Goal: Task Accomplishment & Management: Manage account settings

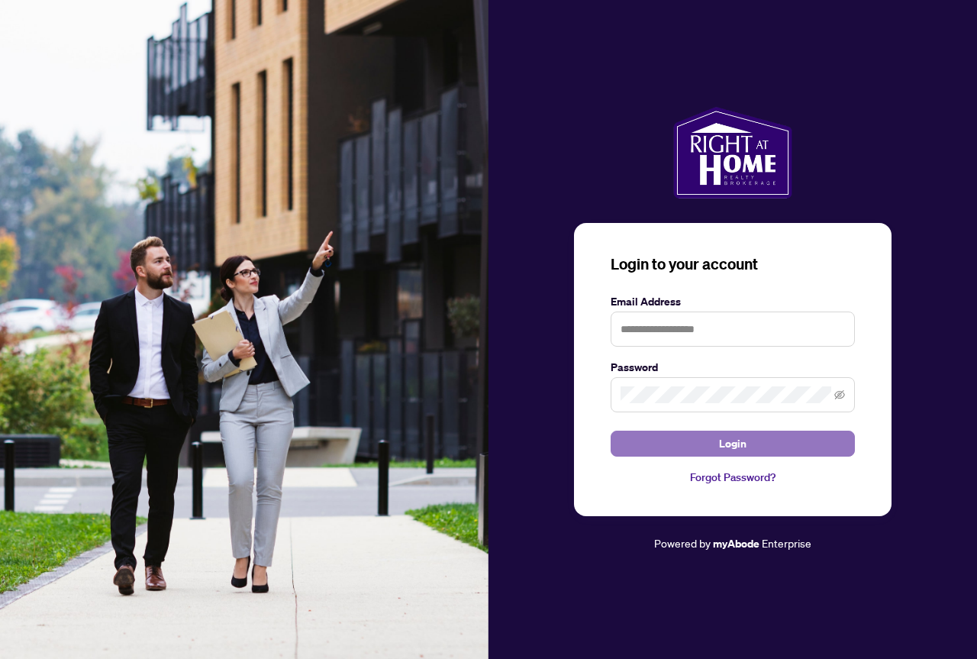
click at [765, 440] on button "Login" at bounding box center [733, 444] width 244 height 26
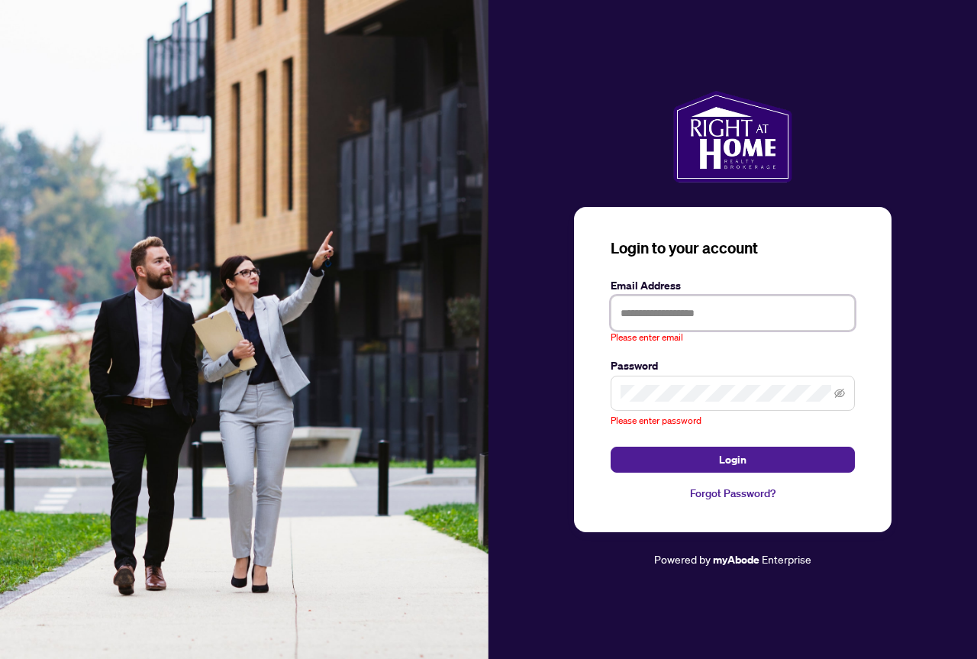
click at [731, 315] on input "text" at bounding box center [733, 312] width 244 height 35
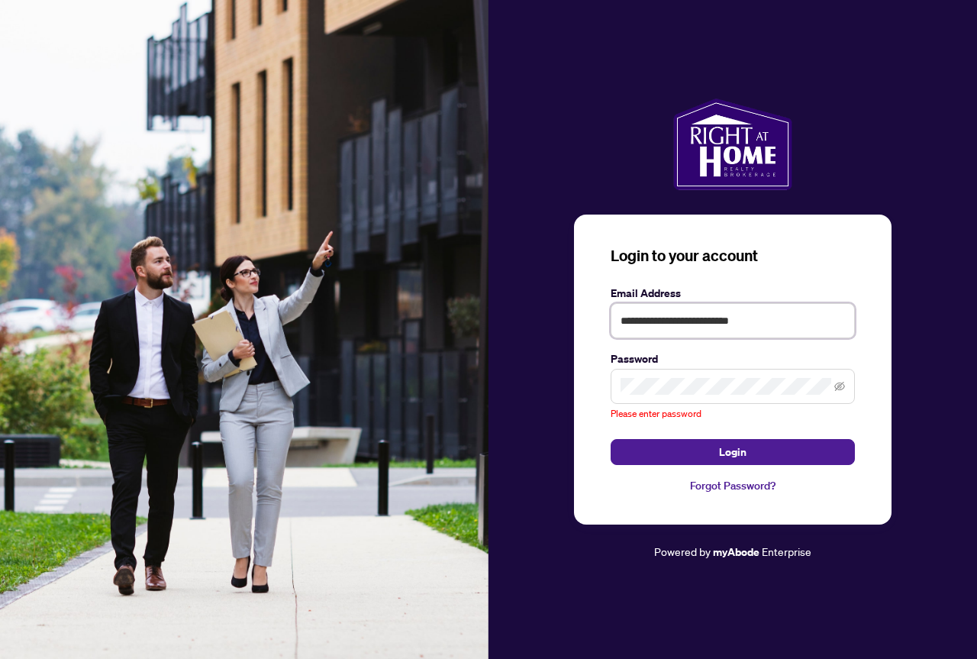
type input "**********"
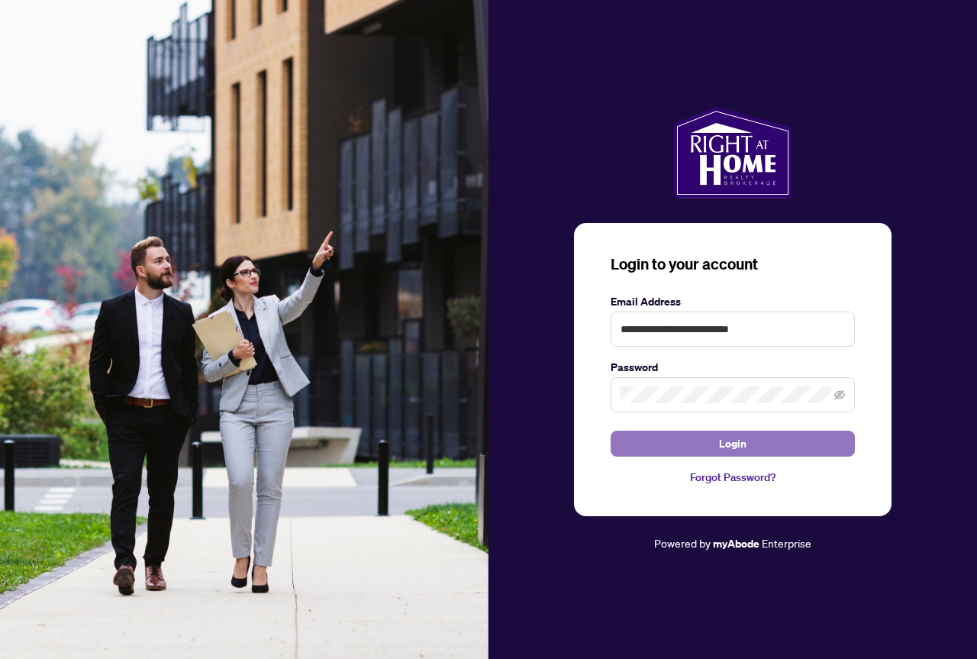
click at [737, 450] on span "Login" at bounding box center [732, 443] width 27 height 24
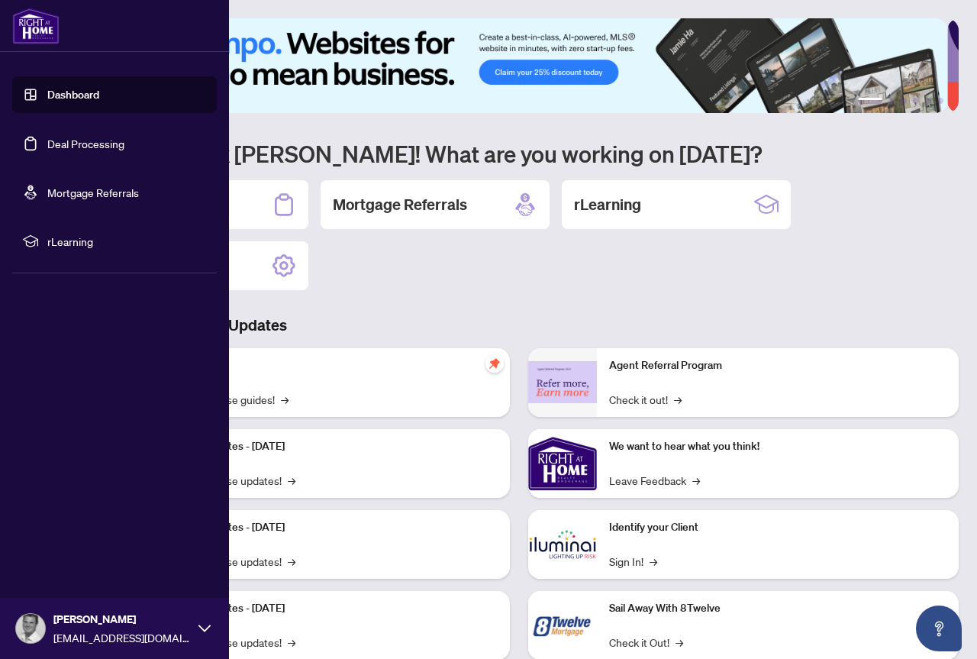
click at [109, 146] on link "Deal Processing" at bounding box center [85, 144] width 77 height 14
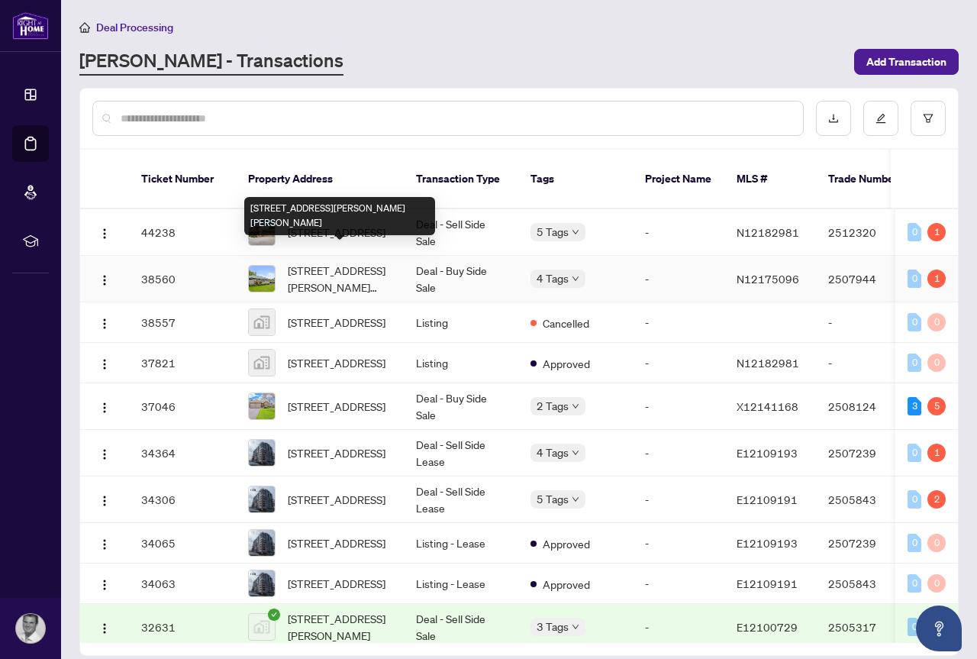
click at [334, 262] on span "[STREET_ADDRESS][PERSON_NAME][PERSON_NAME]" at bounding box center [340, 279] width 104 height 34
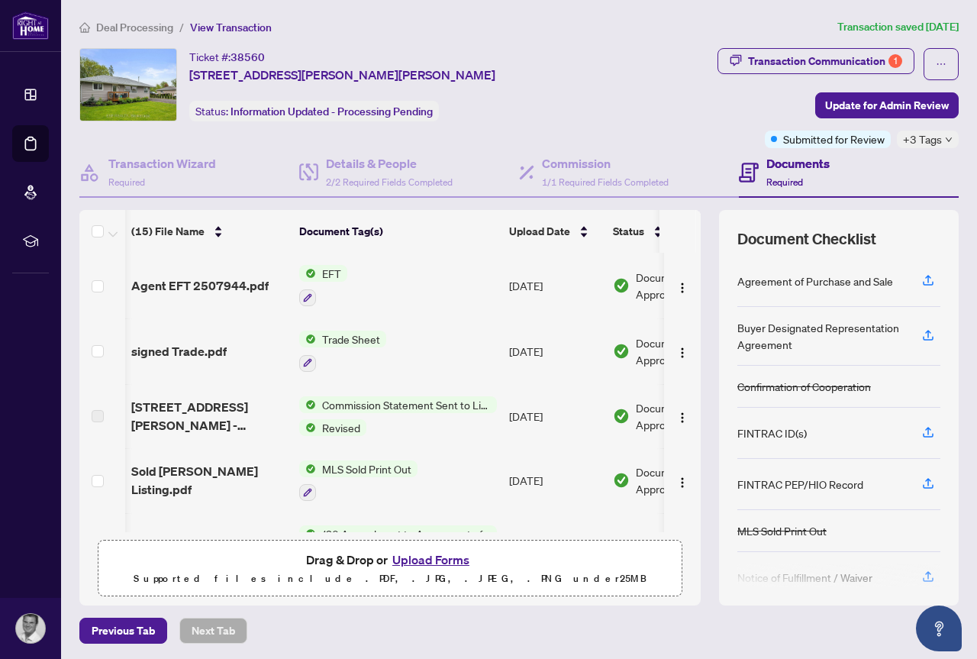
scroll to position [0, 89]
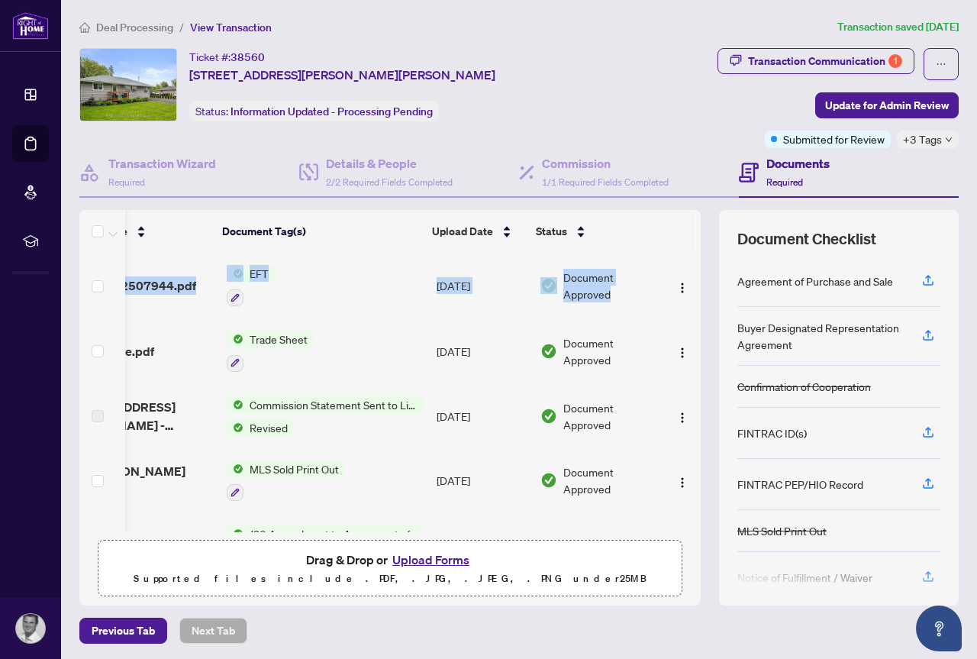
drag, startPoint x: 690, startPoint y: 298, endPoint x: 689, endPoint y: 329, distance: 31.3
click at [689, 329] on div "(15) File Name Document Tag(s) Upload Date Status Agent EFT 2507944.pdf EFT [DA…" at bounding box center [518, 407] width 879 height 395
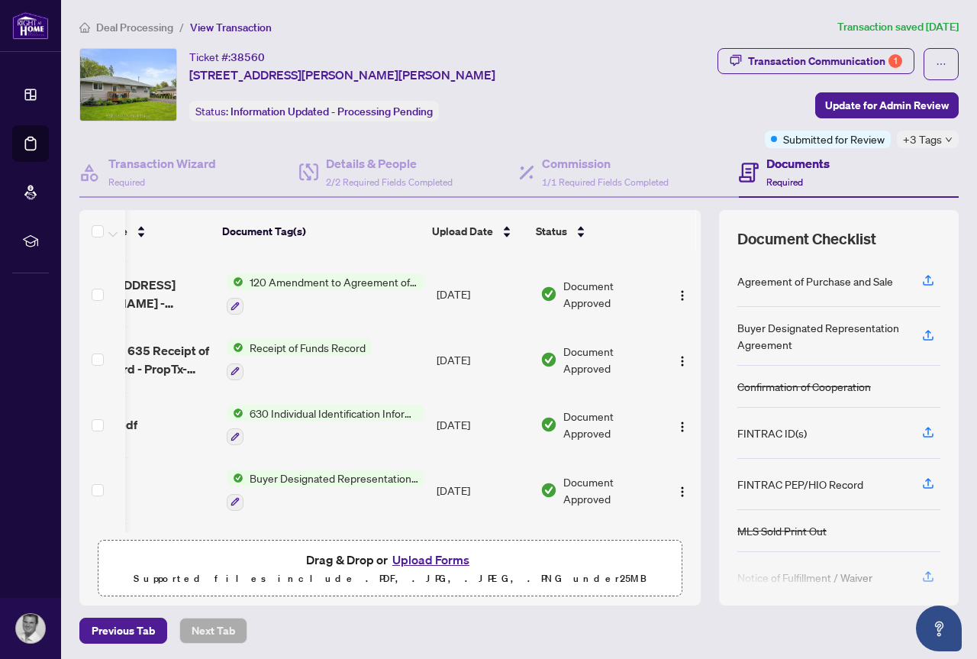
scroll to position [257, 89]
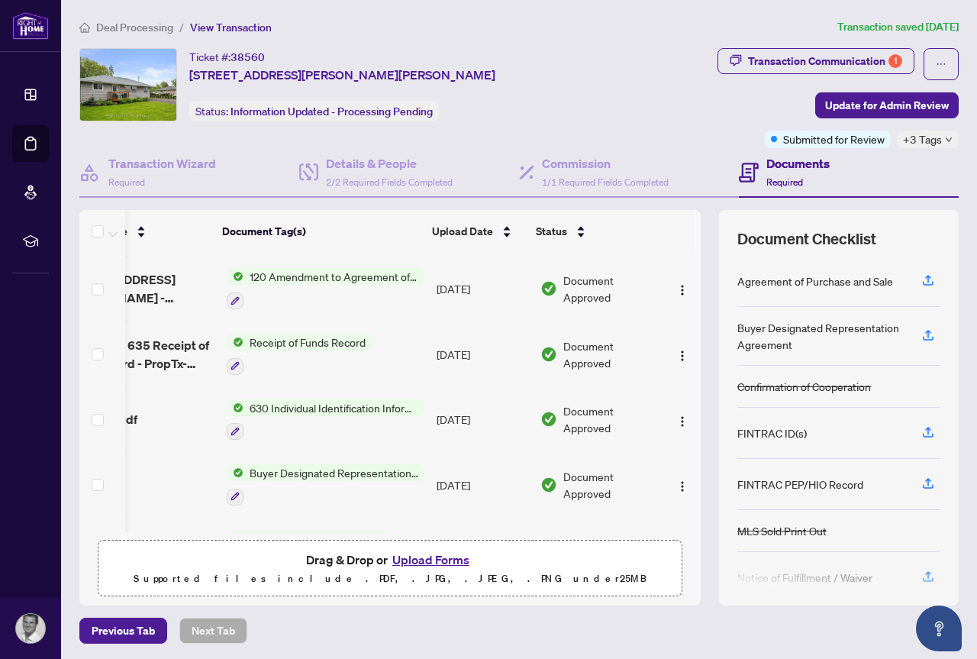
click at [324, 337] on span "Receipt of Funds Record" at bounding box center [308, 342] width 128 height 17
click at [502, 375] on td "[DATE]" at bounding box center [483, 354] width 104 height 66
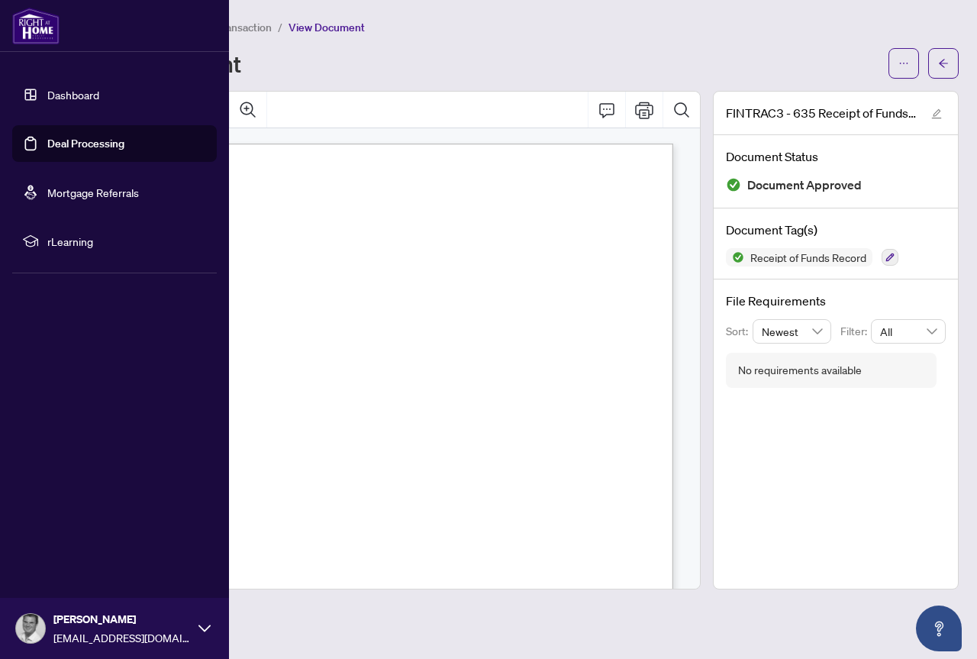
click at [84, 144] on link "Deal Processing" at bounding box center [85, 144] width 77 height 14
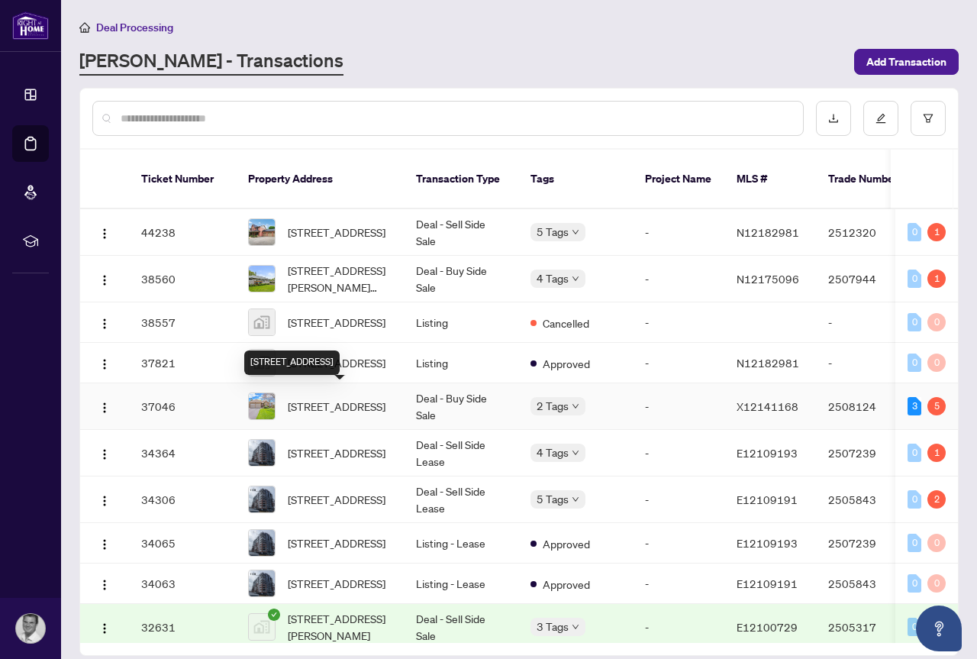
click at [313, 411] on span "[STREET_ADDRESS]" at bounding box center [337, 406] width 98 height 17
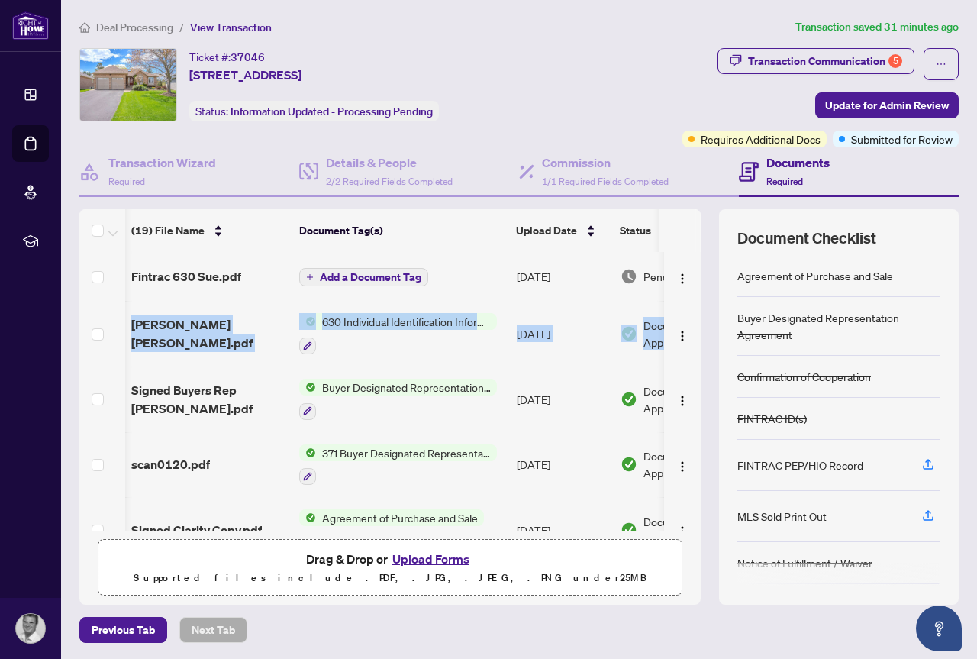
scroll to position [0, 95]
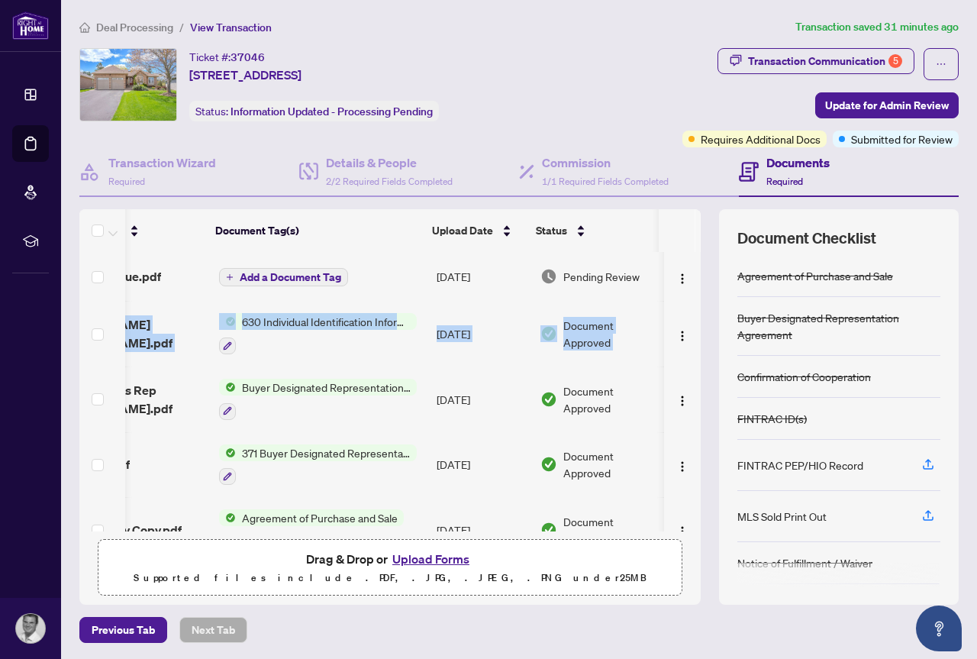
drag, startPoint x: 679, startPoint y: 293, endPoint x: 684, endPoint y: 318, distance: 25.6
click at [684, 318] on td at bounding box center [682, 334] width 37 height 66
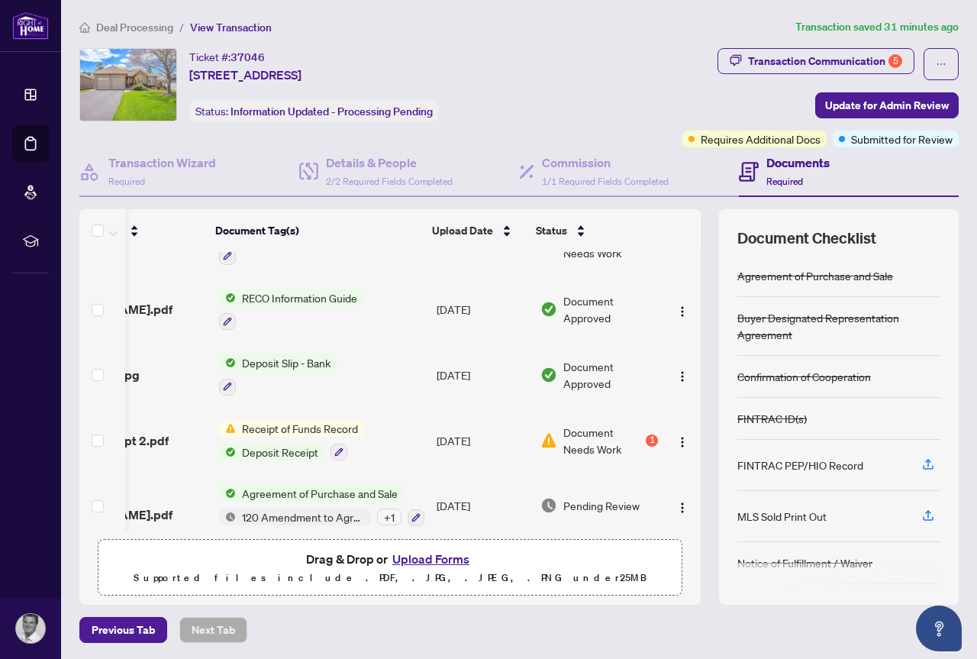
scroll to position [942, 95]
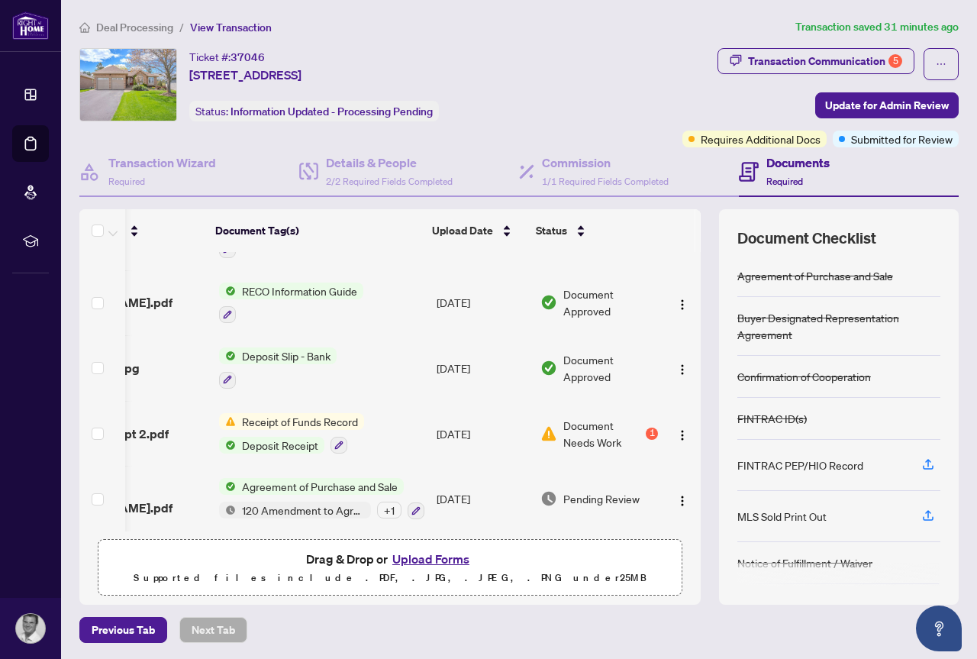
click at [263, 439] on span "Deposit Receipt" at bounding box center [280, 445] width 89 height 17
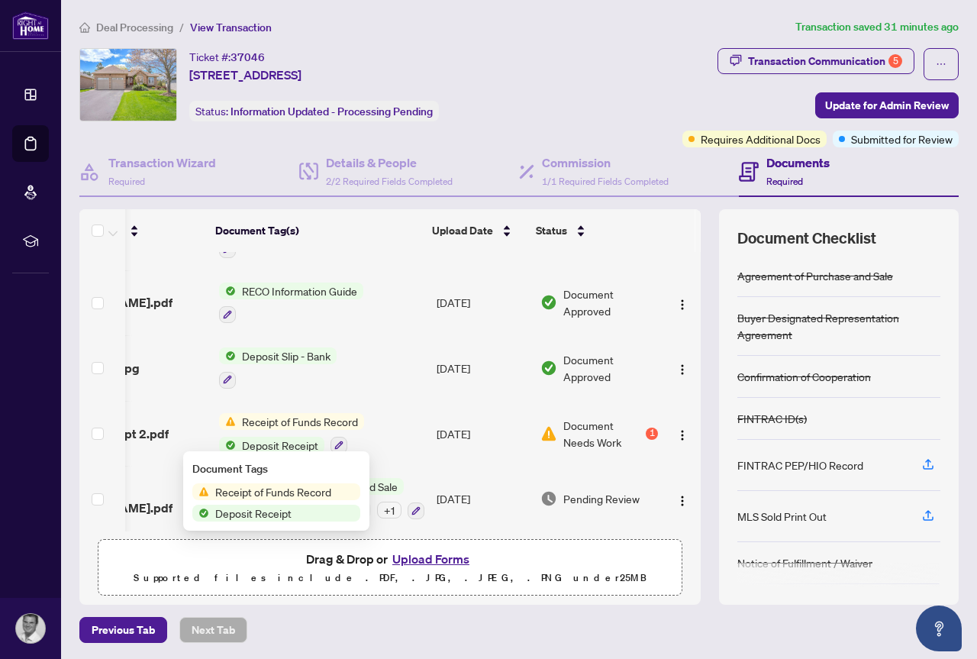
click at [263, 440] on span "Deposit Receipt" at bounding box center [280, 445] width 89 height 17
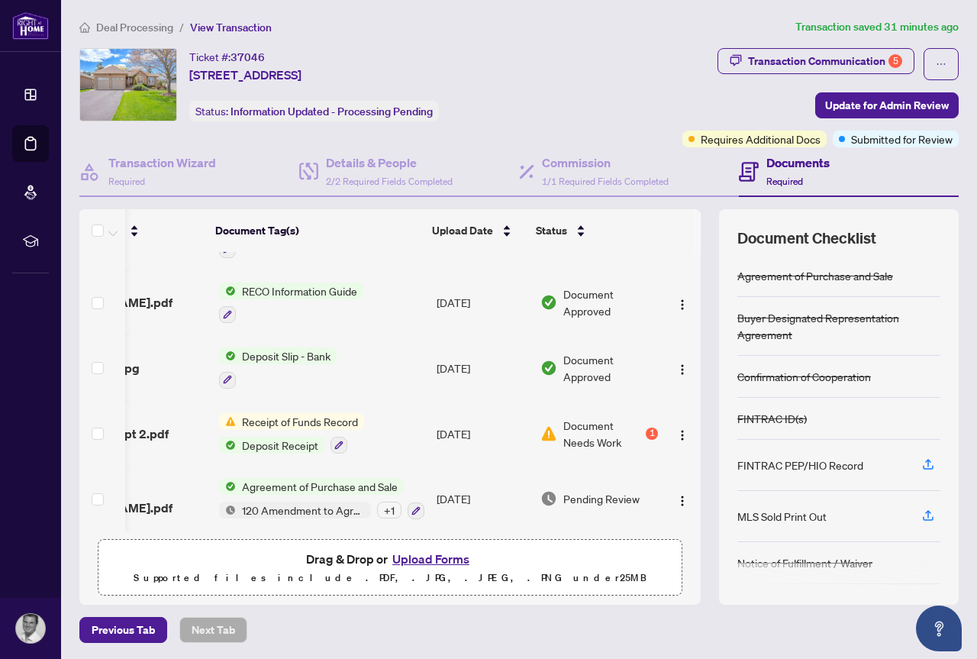
click at [588, 435] on span "Document Needs Work" at bounding box center [602, 434] width 79 height 34
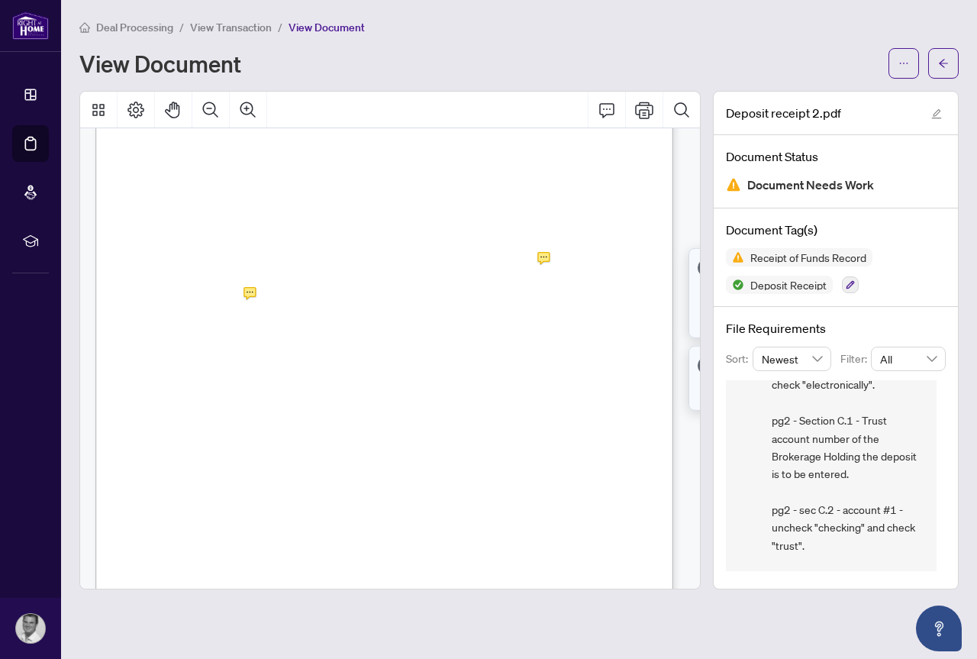
scroll to position [178, 0]
click at [747, 423] on div "NS [PERSON_NAME] [DATE], 05:26pm Compliance - Receipt of funds - Sec B - type o…" at bounding box center [831, 525] width 211 height 647
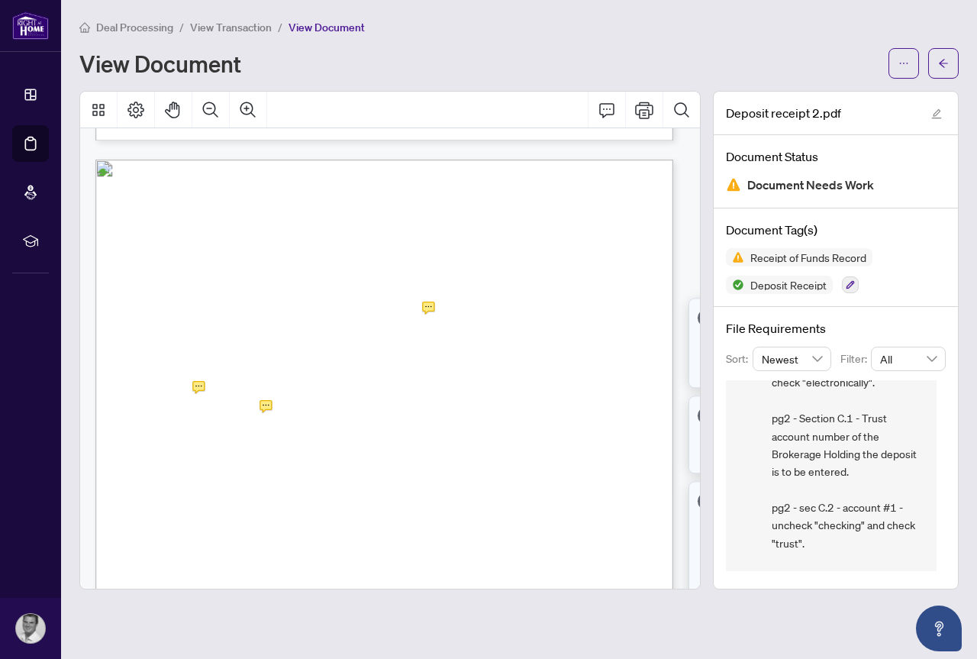
scroll to position [2351, 0]
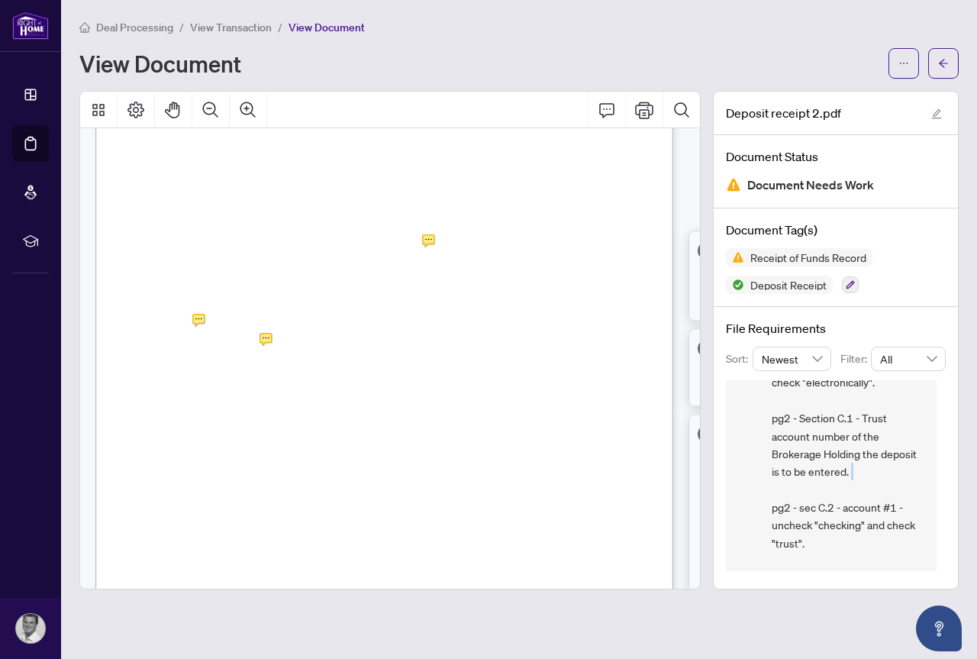
drag, startPoint x: 946, startPoint y: 465, endPoint x: 946, endPoint y: 484, distance: 19.1
click at [946, 484] on div "File Requirements Sort: Newest Filter: All NS [PERSON_NAME] [DATE], 05:26pm Com…" at bounding box center [836, 445] width 244 height 276
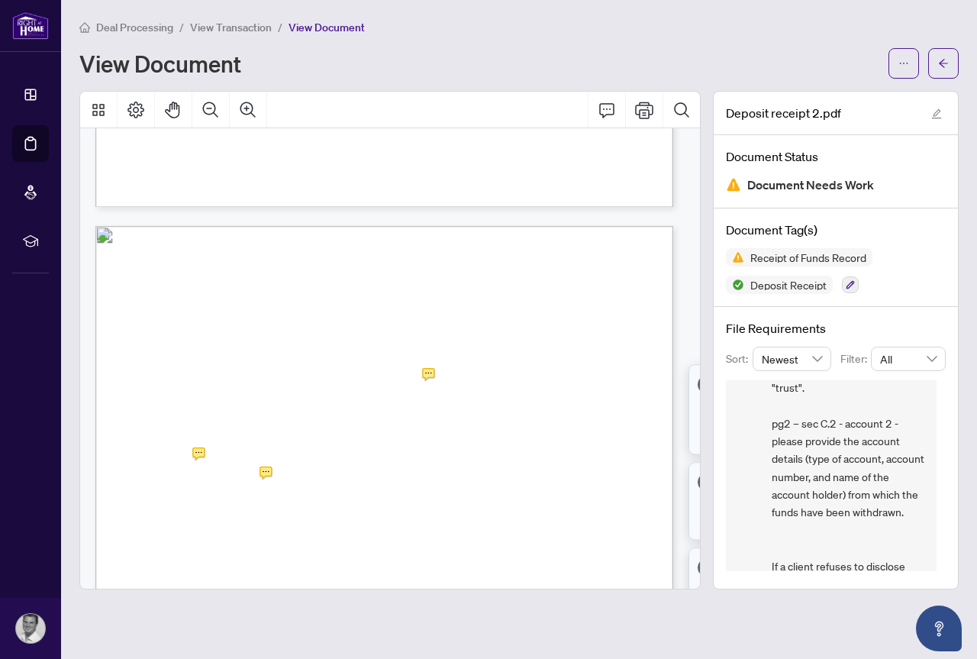
scroll to position [2167, 0]
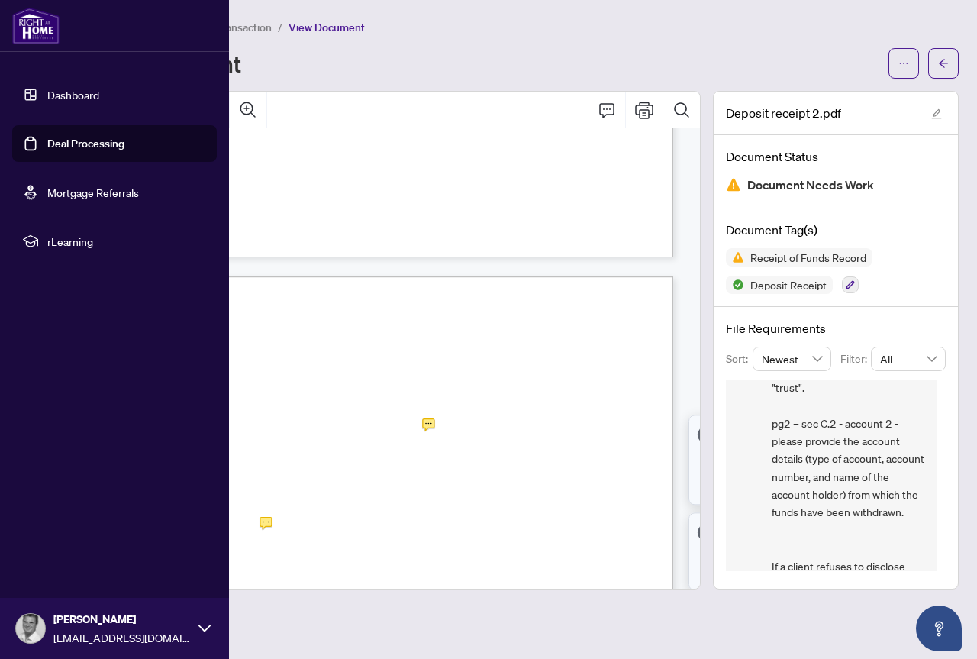
click at [74, 141] on link "Deal Processing" at bounding box center [85, 144] width 77 height 14
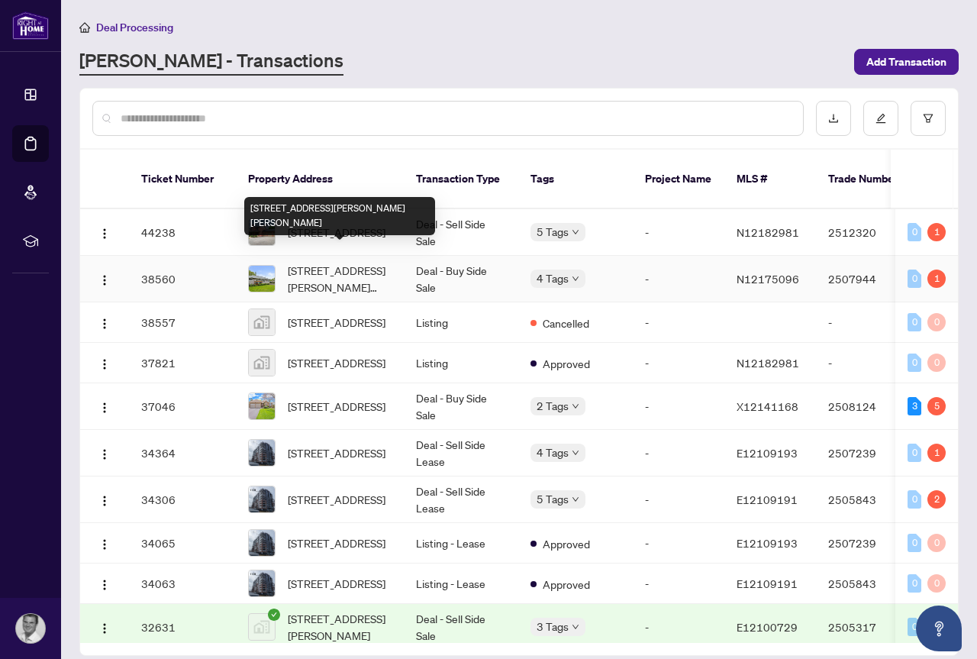
click at [330, 262] on span "[STREET_ADDRESS][PERSON_NAME][PERSON_NAME]" at bounding box center [340, 279] width 104 height 34
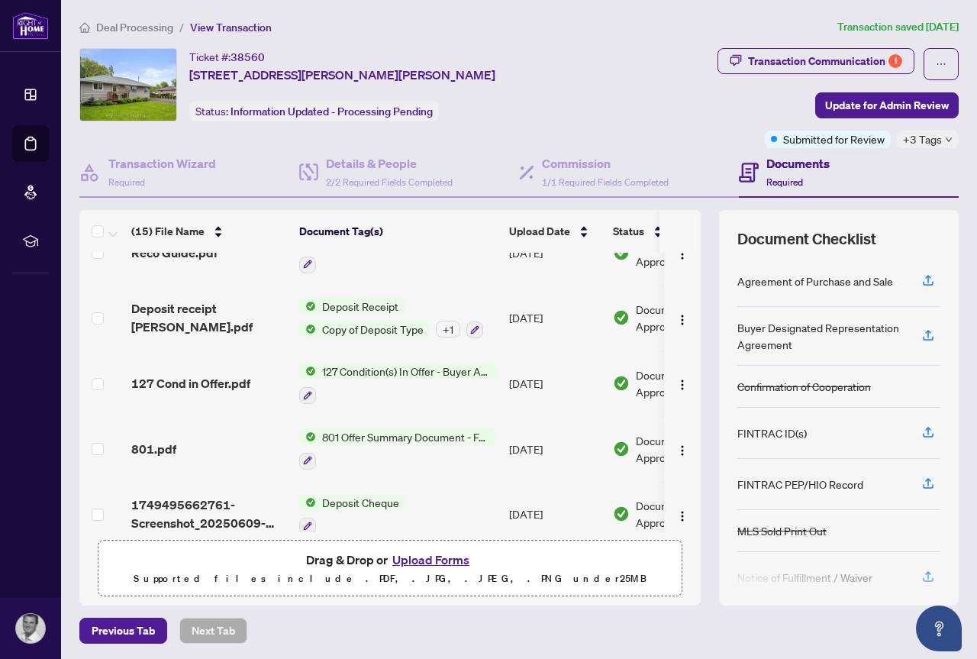
scroll to position [702, 0]
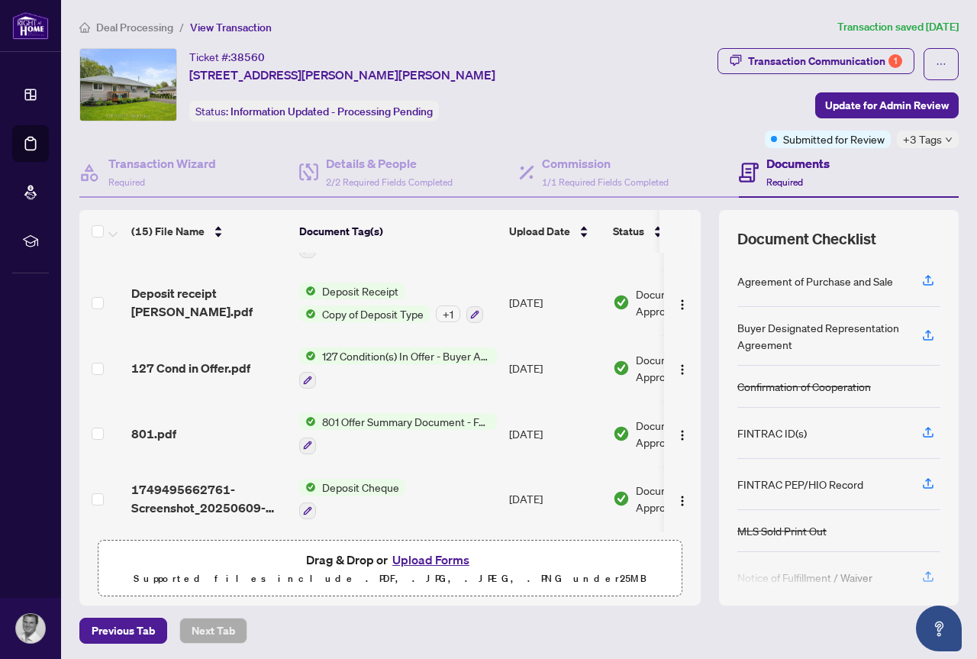
click at [350, 481] on span "Deposit Cheque" at bounding box center [360, 487] width 89 height 17
click at [350, 480] on span "Deposit Cheque" at bounding box center [360, 487] width 89 height 17
click at [555, 494] on td "[DATE]" at bounding box center [555, 499] width 104 height 66
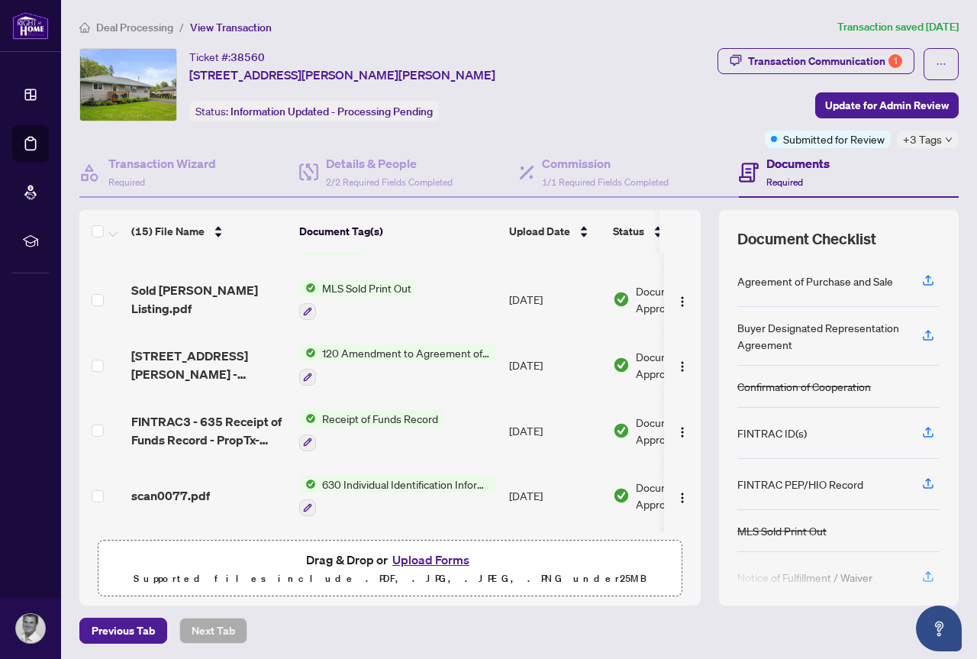
scroll to position [198, 0]
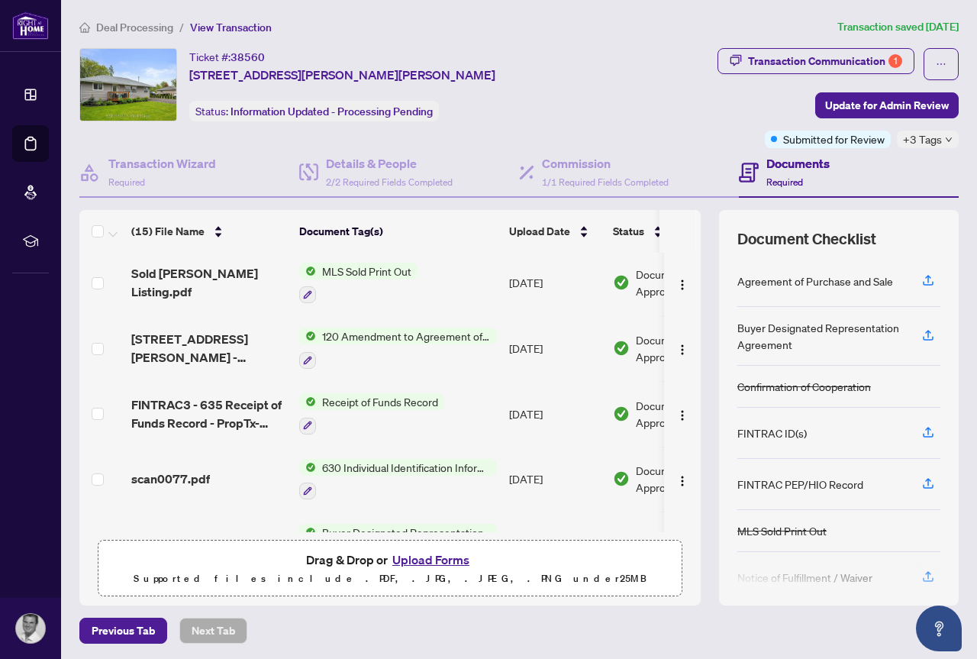
click at [358, 402] on span "Receipt of Funds Record" at bounding box center [380, 401] width 128 height 17
click at [531, 410] on td "[DATE]" at bounding box center [555, 414] width 104 height 66
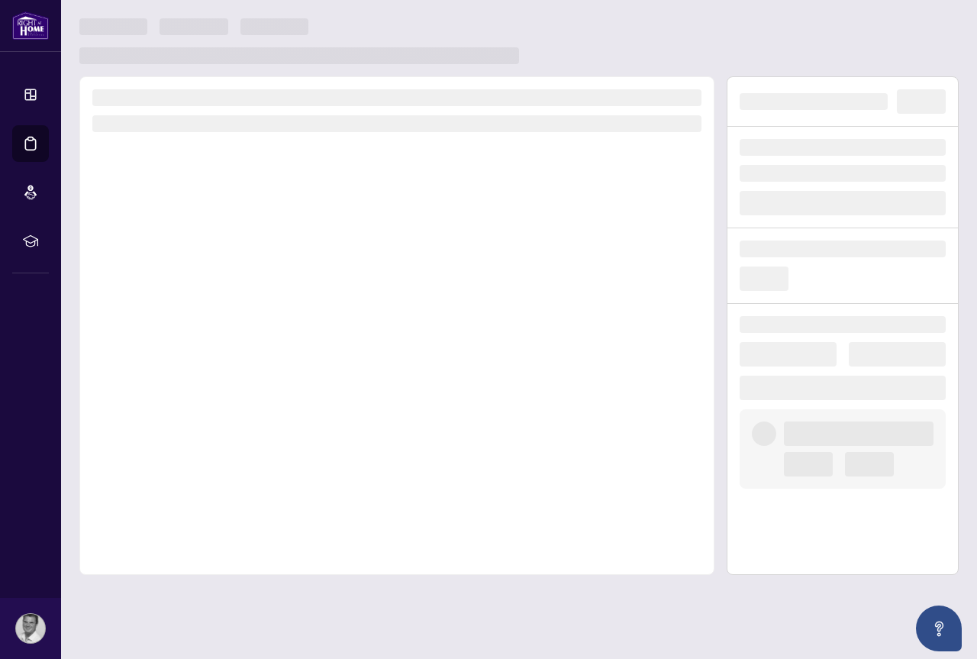
click at [531, 410] on div at bounding box center [396, 325] width 635 height 498
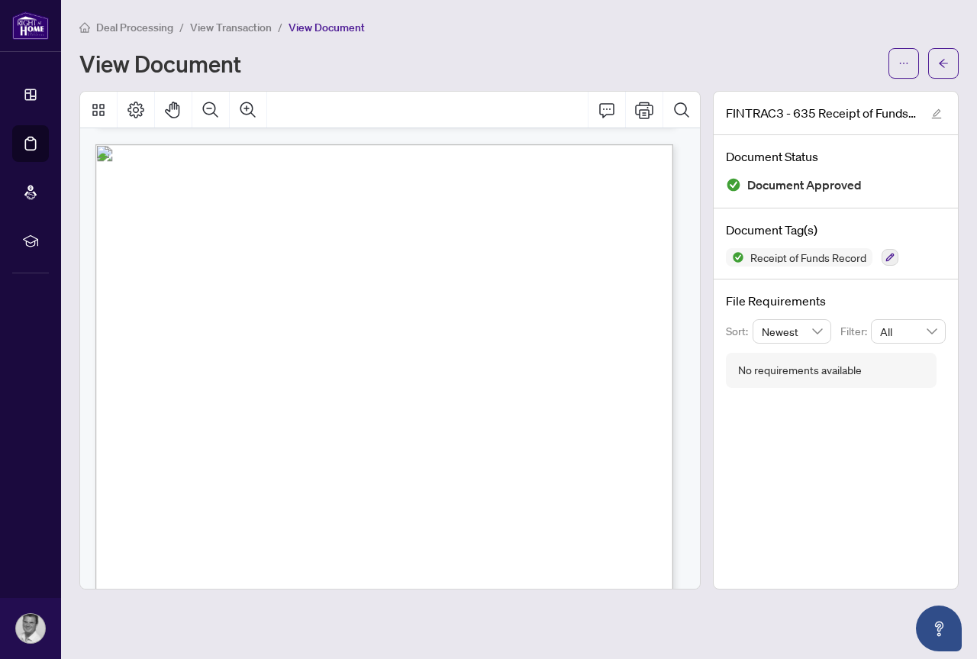
scroll to position [777, 0]
